Goal: Information Seeking & Learning: Learn about a topic

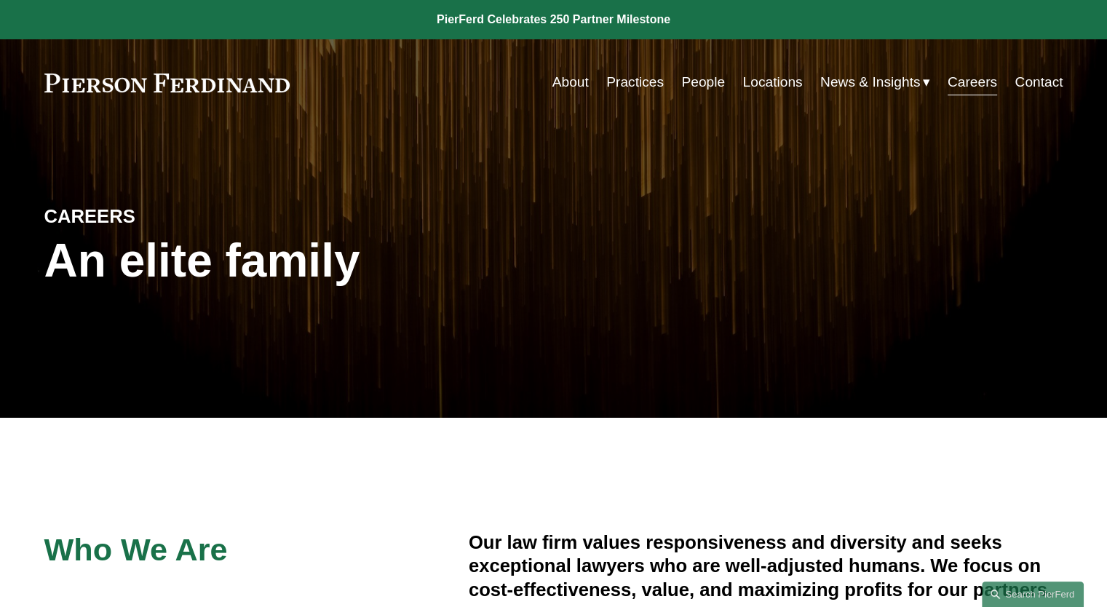
click at [210, 82] on link at bounding box center [167, 83] width 246 height 19
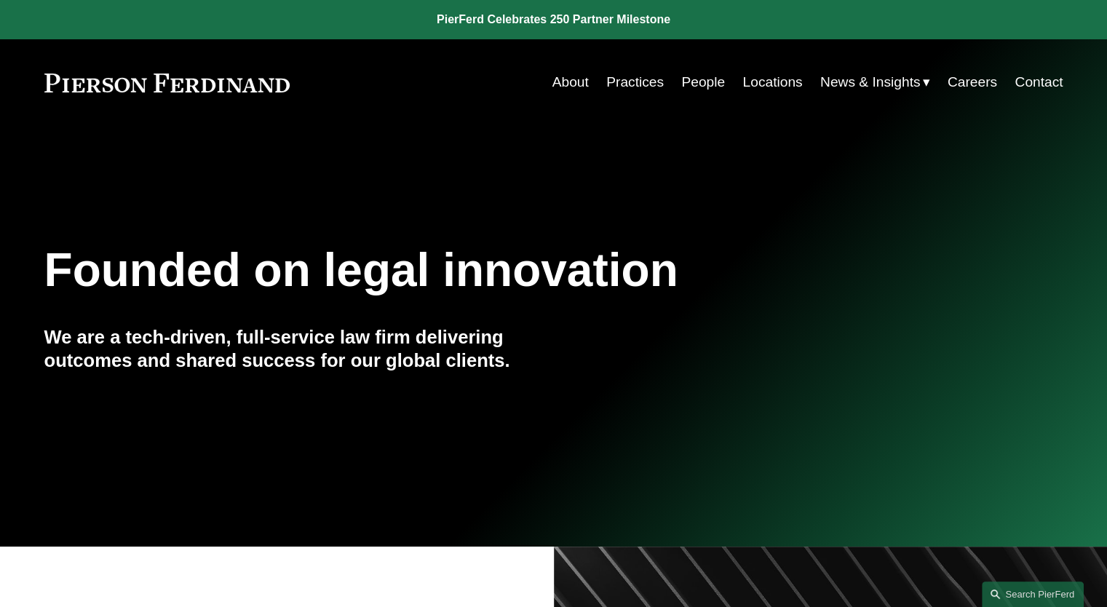
click at [705, 85] on link "People" at bounding box center [704, 82] width 44 height 28
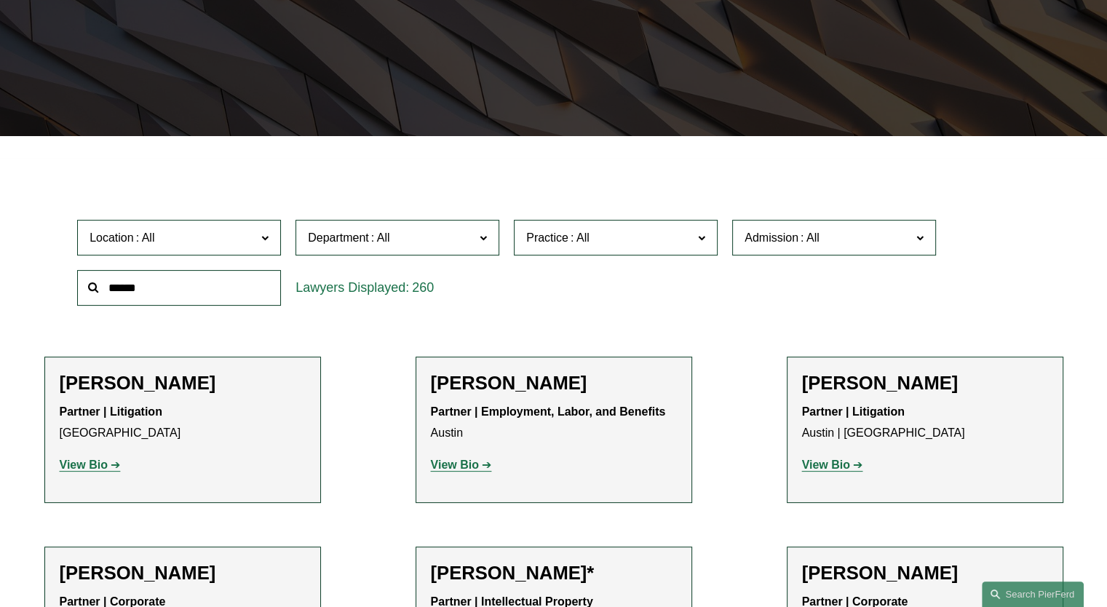
scroll to position [291, 0]
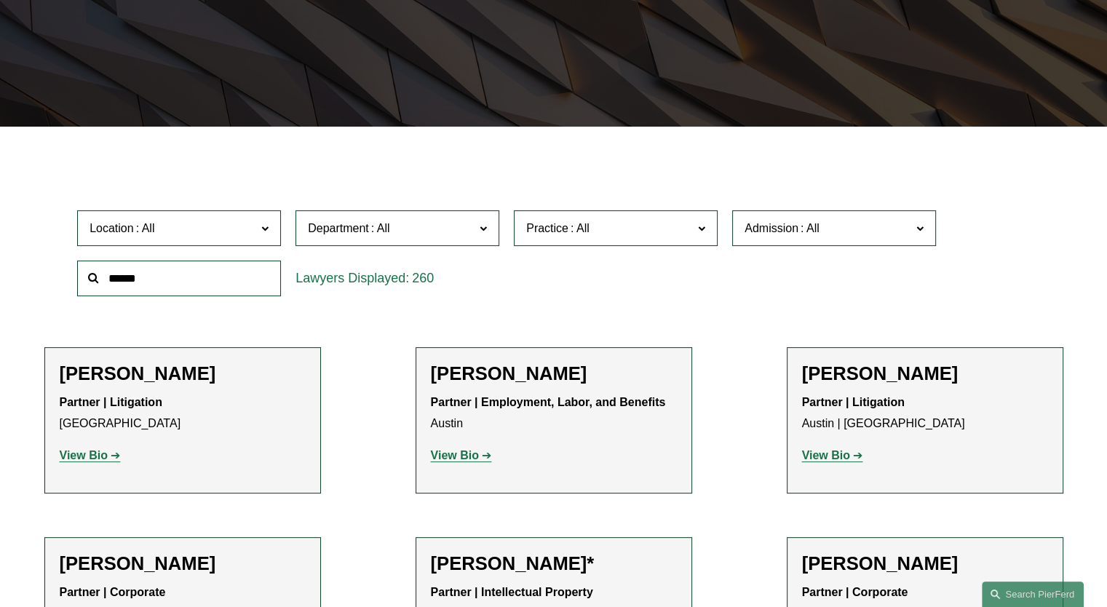
click at [230, 232] on span "Location" at bounding box center [173, 228] width 167 height 20
click at [0, 0] on link "[US_STATE]" at bounding box center [0, 0] width 0 height 0
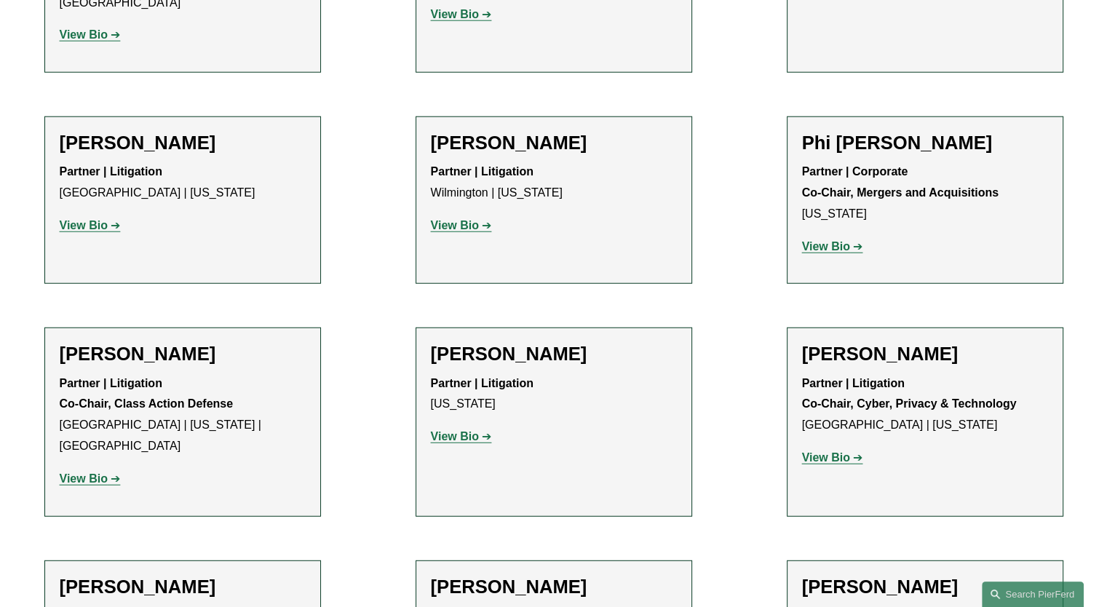
scroll to position [3932, 0]
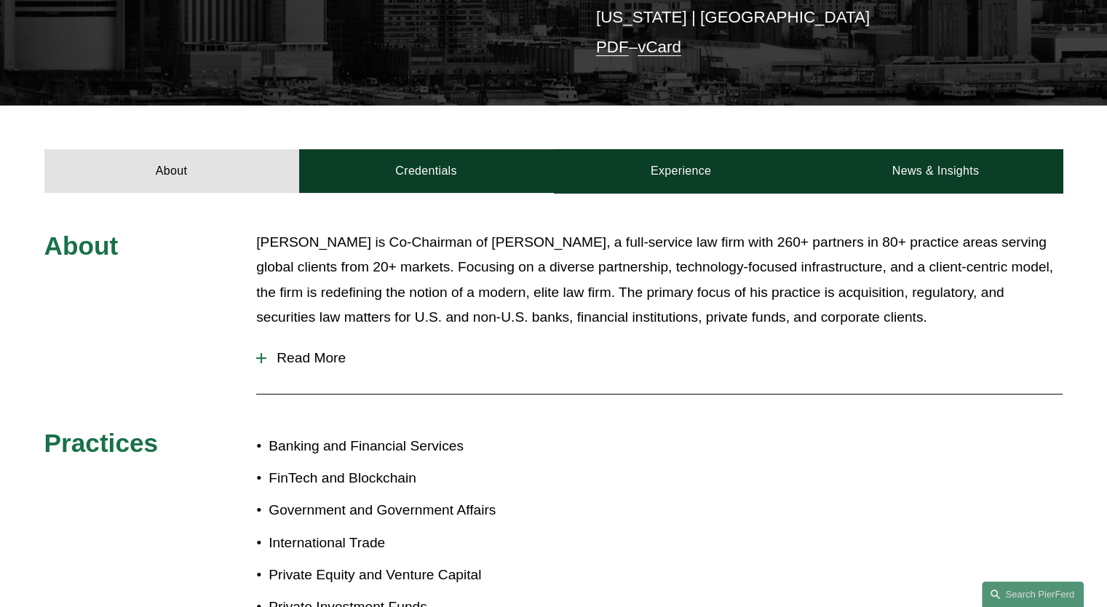
scroll to position [582, 0]
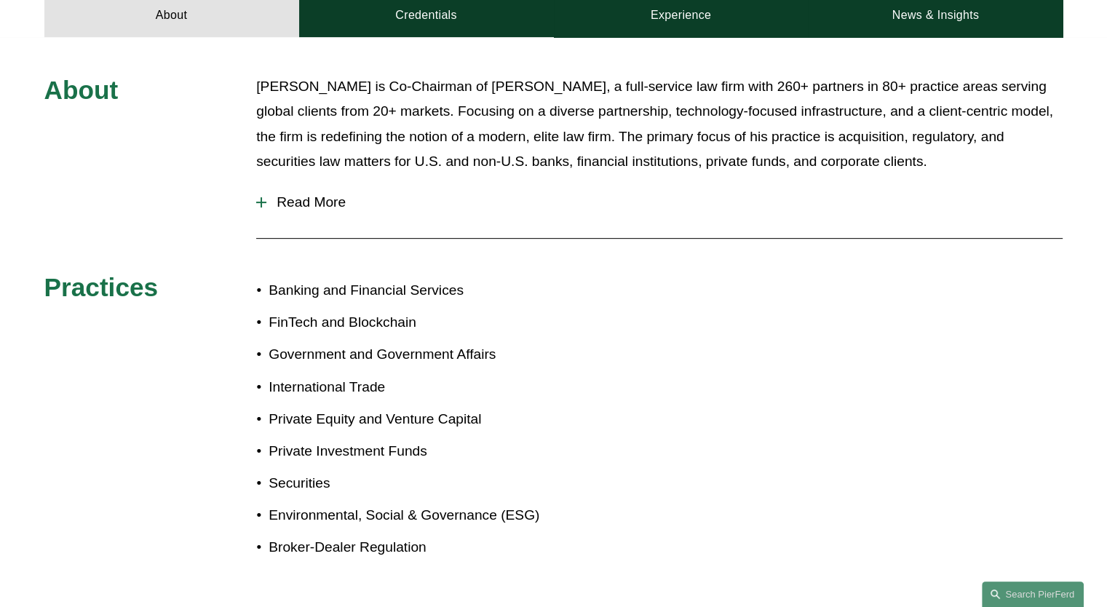
click at [435, 503] on p "Environmental, Social & Governance (ESG)" at bounding box center [411, 515] width 285 height 25
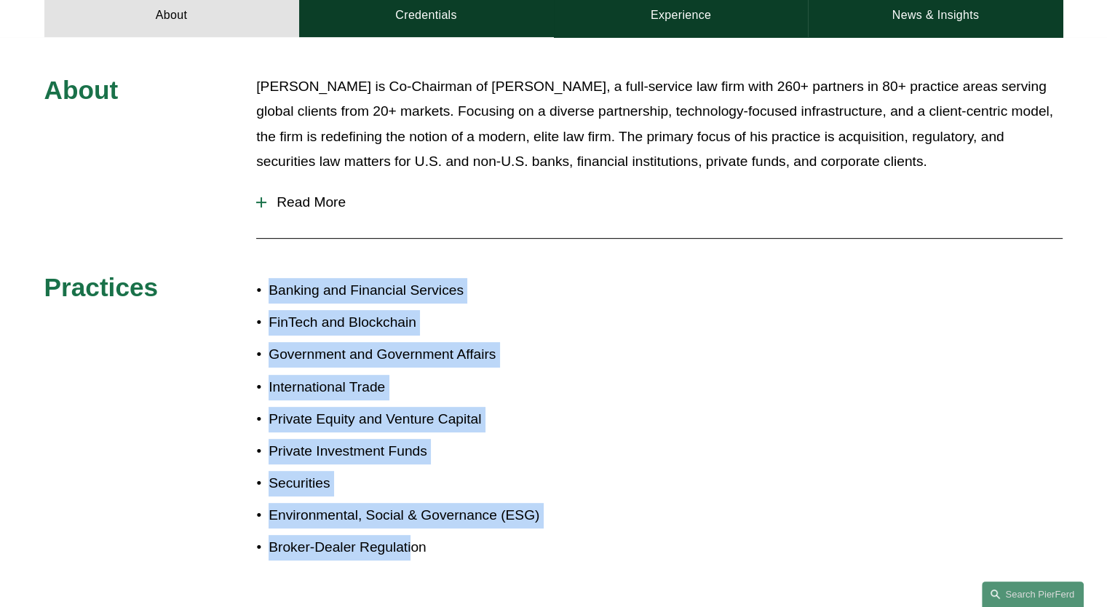
drag, startPoint x: 409, startPoint y: 519, endPoint x: 261, endPoint y: 264, distance: 295.2
click at [261, 278] on ul "Banking and Financial Services FinTech and Blockchain Government and Government…" at bounding box center [404, 419] width 297 height 283
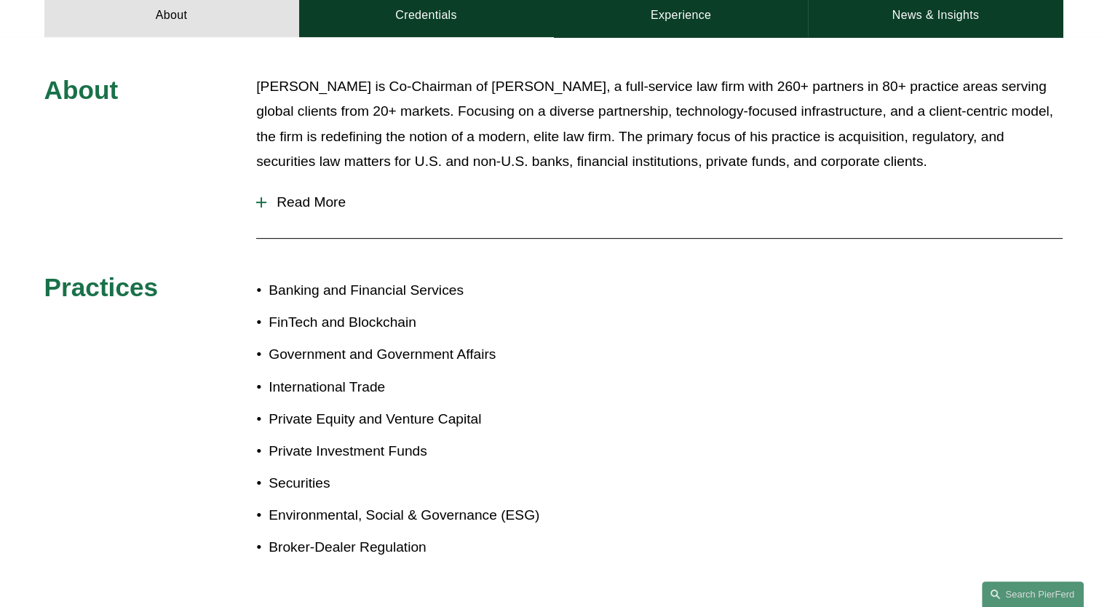
click at [681, 268] on div "About Michael Pierson is Co-Chairman of Pierson Ferdinand, a full-service law f…" at bounding box center [553, 326] width 1107 height 504
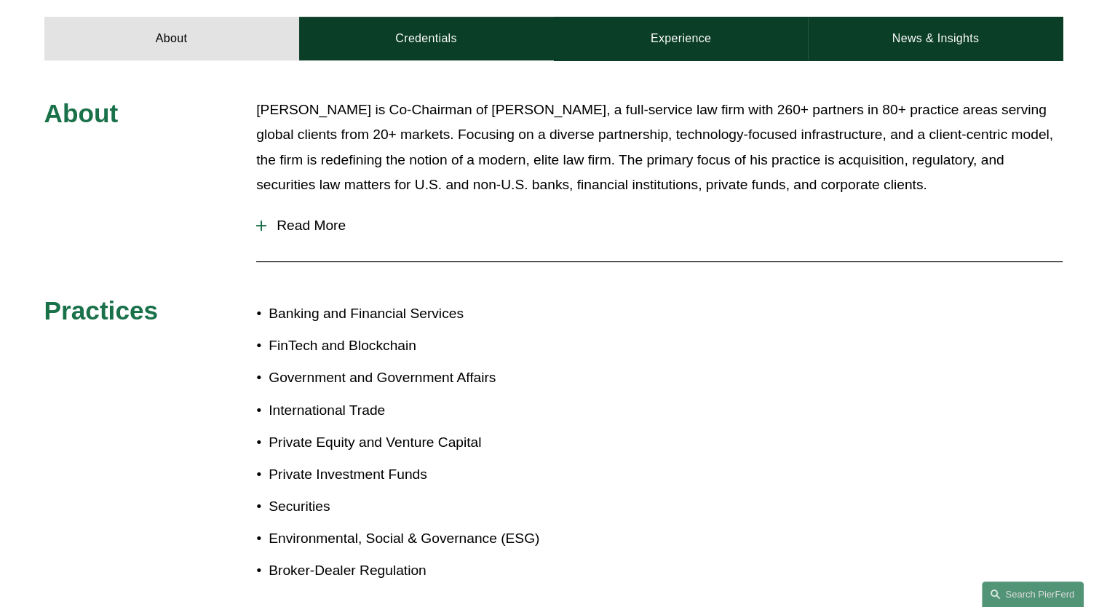
scroll to position [510, 0]
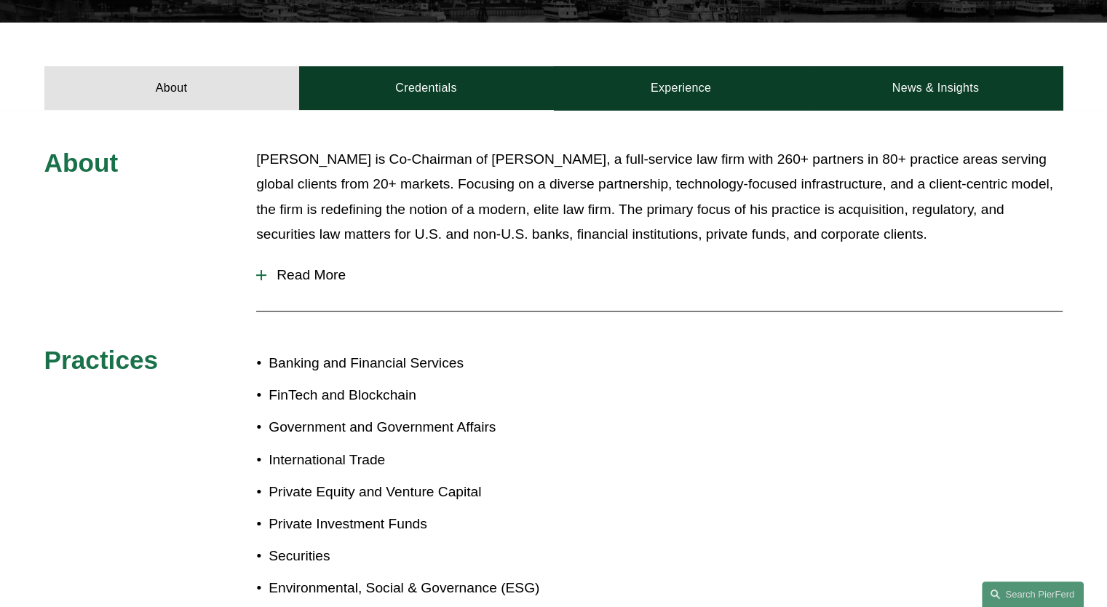
click at [518, 147] on p "Michael Pierson is Co-Chairman of Pierson Ferdinand, a full-service law firm wi…" at bounding box center [659, 197] width 807 height 100
